Goal: Task Accomplishment & Management: Complete application form

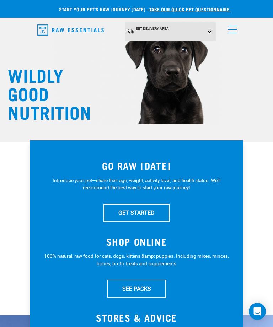
click at [207, 30] on div "Set Delivery Area North Island South Island" at bounding box center [170, 32] width 91 height 20
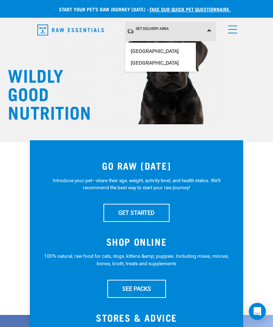
click at [235, 109] on div "WILDLY GOOD NUTRITION" at bounding box center [136, 71] width 273 height 142
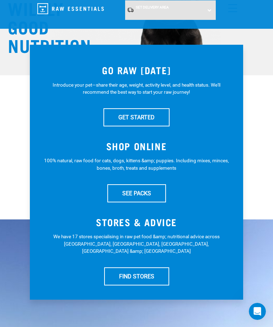
scroll to position [61, 0]
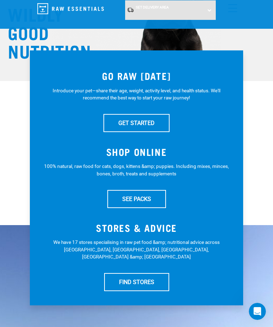
click at [135, 124] on link "GET STARTED" at bounding box center [136, 123] width 66 height 18
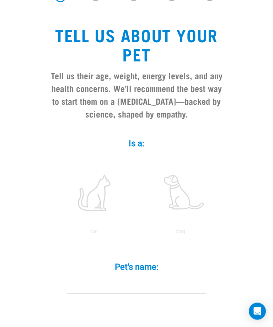
scroll to position [75, 0]
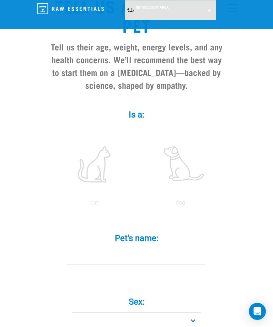
click at [185, 166] on label at bounding box center [180, 164] width 83 height 60
click at [137, 205] on input "radio" at bounding box center [137, 205] width 0 height 0
radio input "true"
click at [86, 257] on input "Pet's name: *" at bounding box center [136, 257] width 139 height 16
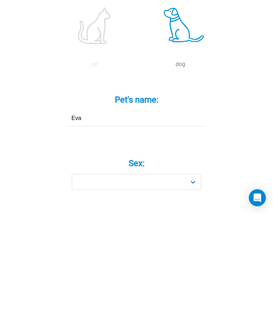
type input "Eva"
click at [195, 288] on select "Boy Girl" at bounding box center [136, 296] width 129 height 16
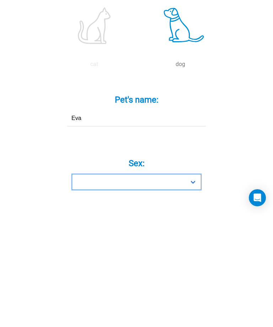
scroll to position [214, 0]
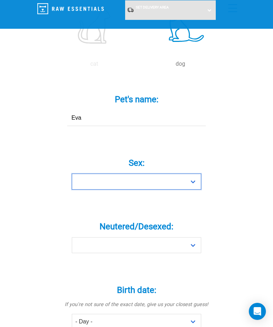
select select "girl"
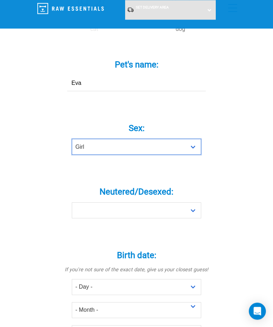
scroll to position [250, 0]
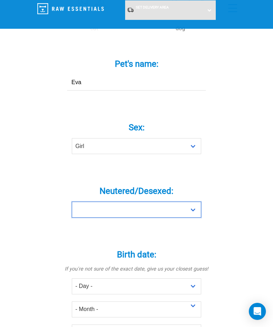
click at [195, 210] on select "Yes No" at bounding box center [136, 210] width 129 height 16
select select "yes"
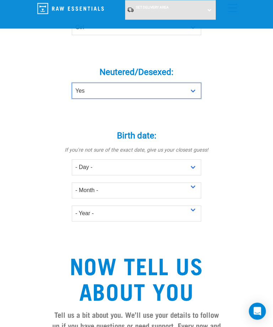
scroll to position [369, 0]
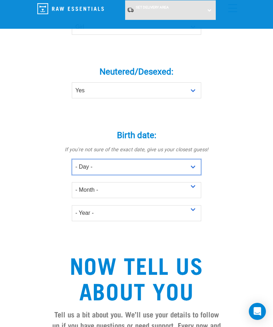
click at [191, 162] on select "- Day - 1 2 3 4 5 6 7 8 9 10 11 12 13 14 15 16 17 18 19 20 21 22 23 24 25 26 27" at bounding box center [136, 167] width 129 height 16
select select "5"
click at [195, 190] on select "- Month - January February March April May June July August September October N…" at bounding box center [136, 190] width 129 height 16
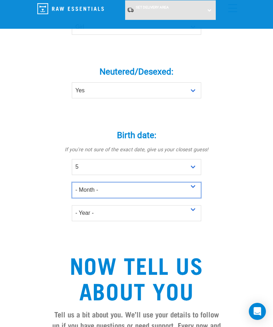
select select "January"
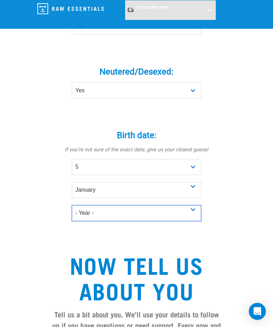
click at [195, 212] on select "- Year - 2025 2024 2023 2022 2021 2020 2019 2018 2017 2016 2015 2014 2013 2012" at bounding box center [136, 213] width 129 height 16
select select "2013"
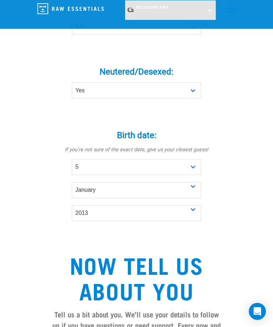
click at [247, 215] on div "Start your pet’s raw journey today – take our quick pet questionnaire. Delivery…" at bounding box center [136, 93] width 273 height 924
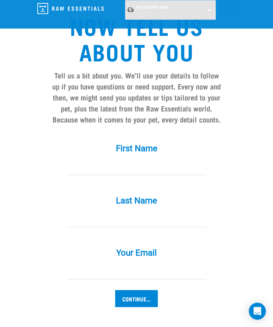
scroll to position [609, 0]
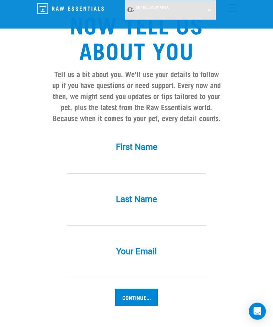
click at [100, 162] on input "First Name *" at bounding box center [136, 166] width 139 height 16
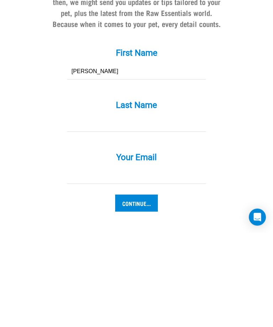
type input "Michael"
click at [77, 210] on input "Last Name *" at bounding box center [136, 218] width 139 height 16
type input "Poole"
click at [77, 263] on input "Your Email *" at bounding box center [136, 271] width 139 height 16
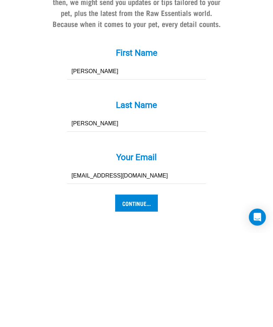
type input "mmjp01@gmail.com"
click at [140, 289] on input "Continue..." at bounding box center [136, 297] width 43 height 17
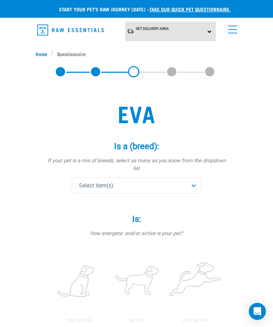
click at [196, 178] on div "Select item(s)" at bounding box center [136, 186] width 129 height 16
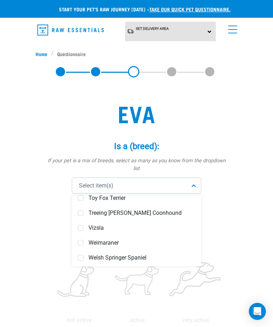
scroll to position [2859, 0]
click at [80, 225] on span at bounding box center [81, 228] width 6 height 6
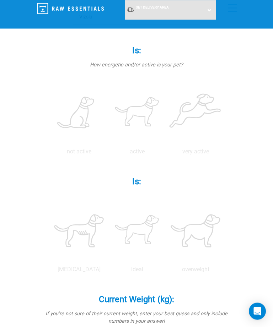
scroll to position [140, 0]
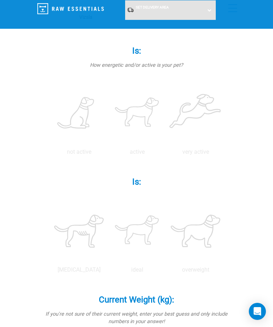
click at [165, 102] on label at bounding box center [136, 113] width 55 height 60
click at [108, 154] on input "radio" at bounding box center [108, 154] width 0 height 0
radio input "true"
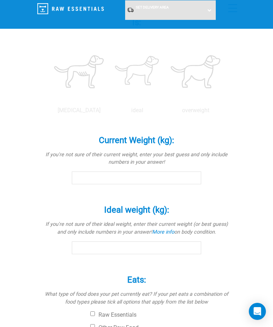
scroll to position [301, 0]
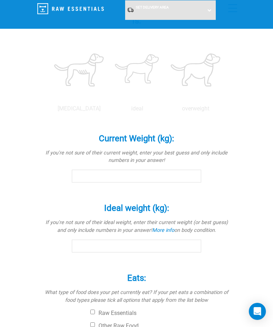
click at [165, 100] on label at bounding box center [136, 70] width 55 height 60
click at [108, 111] on input "radio" at bounding box center [108, 111] width 0 height 0
radio input "true"
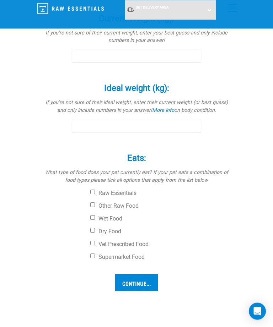
scroll to position [421, 0]
click at [85, 63] on input "Current Weight (kg): *" at bounding box center [136, 56] width 129 height 13
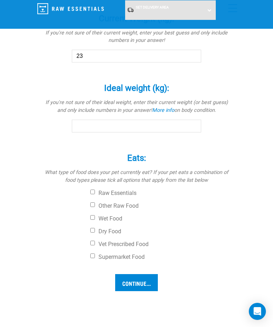
type input "23"
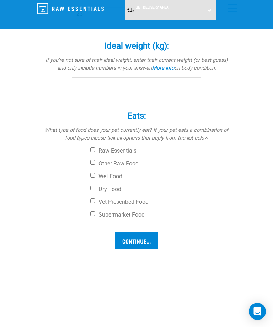
scroll to position [464, 0]
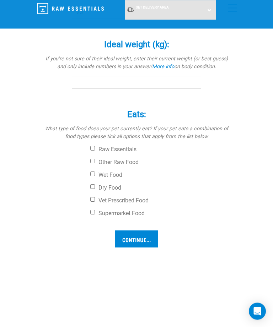
click at [78, 89] on input "Ideal weight (kg): *" at bounding box center [136, 82] width 129 height 13
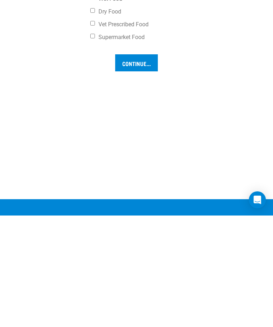
scroll to position [533, 0]
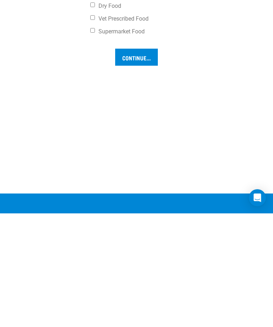
type input "24"
click at [97, 98] on label "Other Raw Food" at bounding box center [159, 94] width 139 height 7
click at [95, 95] on input "Other Raw Food" at bounding box center [92, 93] width 5 height 5
checkbox input "true"
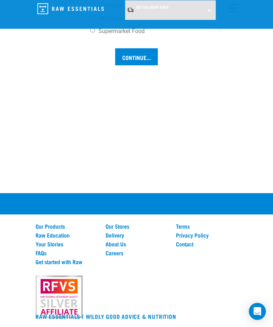
click at [91, 7] on input "Dry Food" at bounding box center [92, 4] width 5 height 5
checkbox input "true"
click at [140, 65] on input "Continue..." at bounding box center [136, 56] width 43 height 17
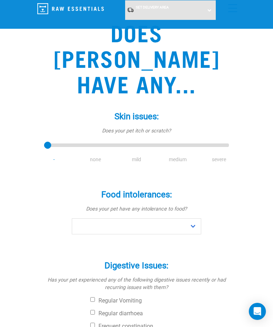
scroll to position [52, 0]
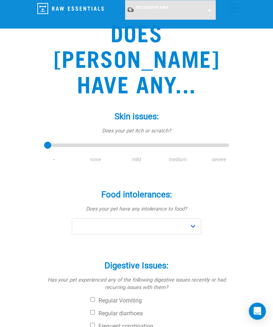
type input "1"
click at [100, 141] on input "range" at bounding box center [136, 146] width 185 height 10
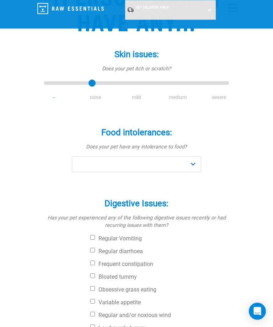
scroll to position [114, 0]
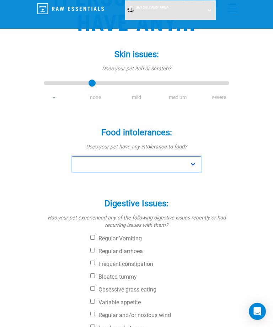
click at [195, 156] on select "No Yes" at bounding box center [136, 164] width 129 height 16
select select "no"
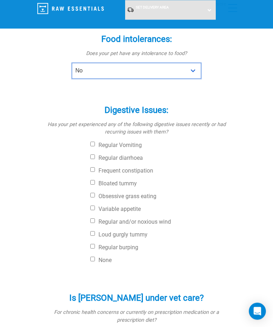
scroll to position [216, 0]
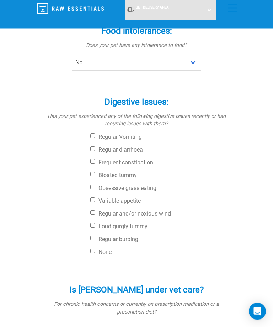
click at [92, 249] on input "None" at bounding box center [92, 251] width 5 height 5
checkbox input "true"
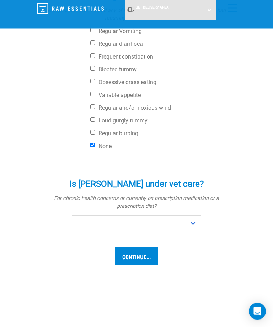
scroll to position [322, 0]
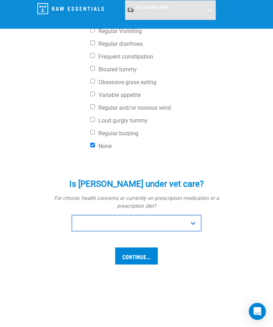
click at [192, 215] on select "No Yes" at bounding box center [136, 223] width 129 height 16
select select "no"
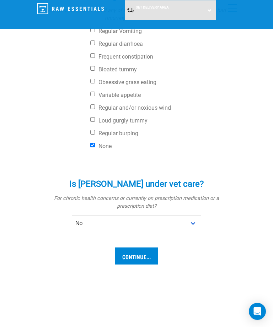
click at [136, 248] on input "Continue..." at bounding box center [136, 256] width 43 height 17
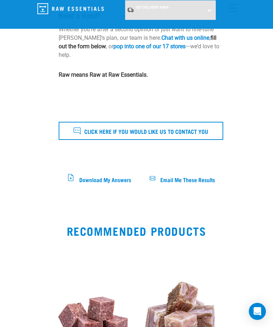
scroll to position [416, 0]
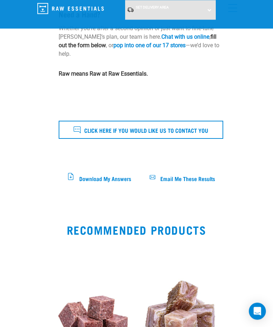
click at [167, 178] on span "Email Me These Results" at bounding box center [187, 179] width 55 height 4
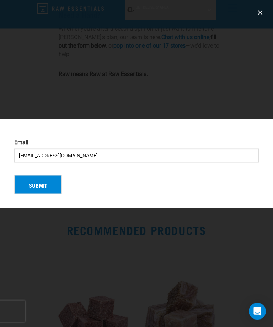
scroll to position [416, 0]
click at [38, 194] on button "Submit" at bounding box center [38, 185] width 48 height 18
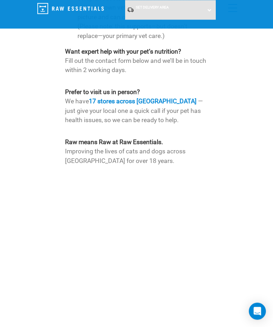
scroll to position [1266, 0]
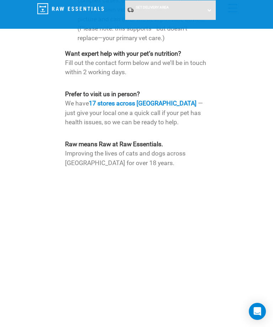
click at [132, 106] on link "17 stores across [GEOGRAPHIC_DATA]" at bounding box center [143, 103] width 108 height 7
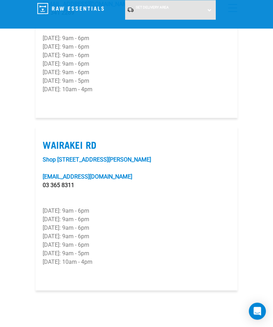
scroll to position [3146, 0]
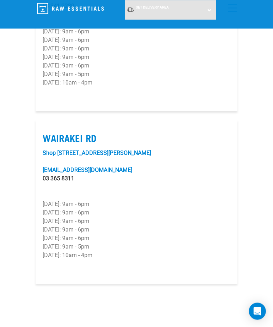
click at [96, 167] on link "[EMAIL_ADDRESS][DOMAIN_NAME]" at bounding box center [88, 170] width 90 height 7
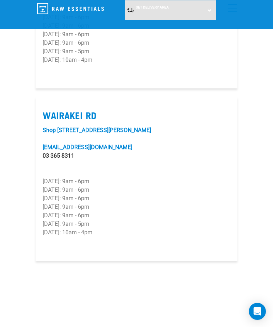
click at [96, 127] on link "Shop [STREET_ADDRESS][PERSON_NAME]" at bounding box center [97, 130] width 108 height 7
